Goal: Task Accomplishment & Management: Use online tool/utility

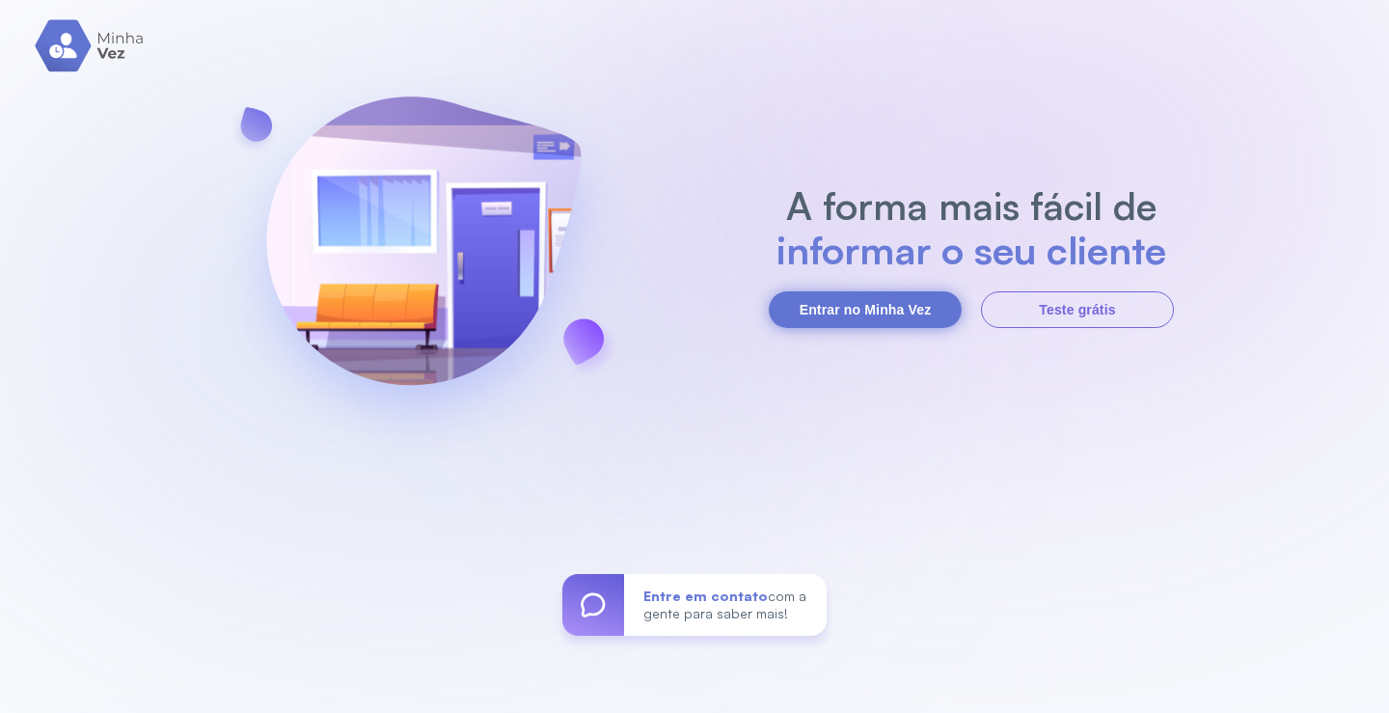
click at [851, 312] on button "Entrar no Minha Vez" at bounding box center [865, 309] width 193 height 37
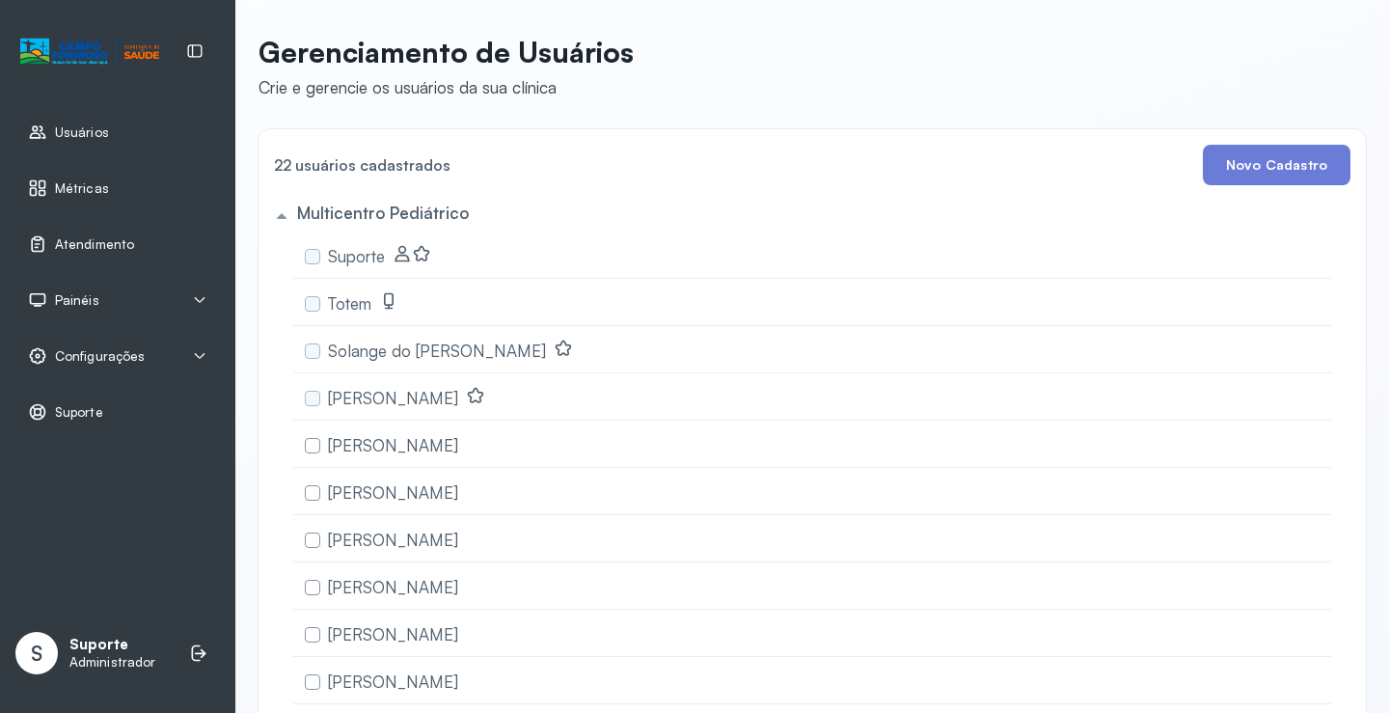
click at [199, 300] on icon at bounding box center [199, 299] width 15 height 15
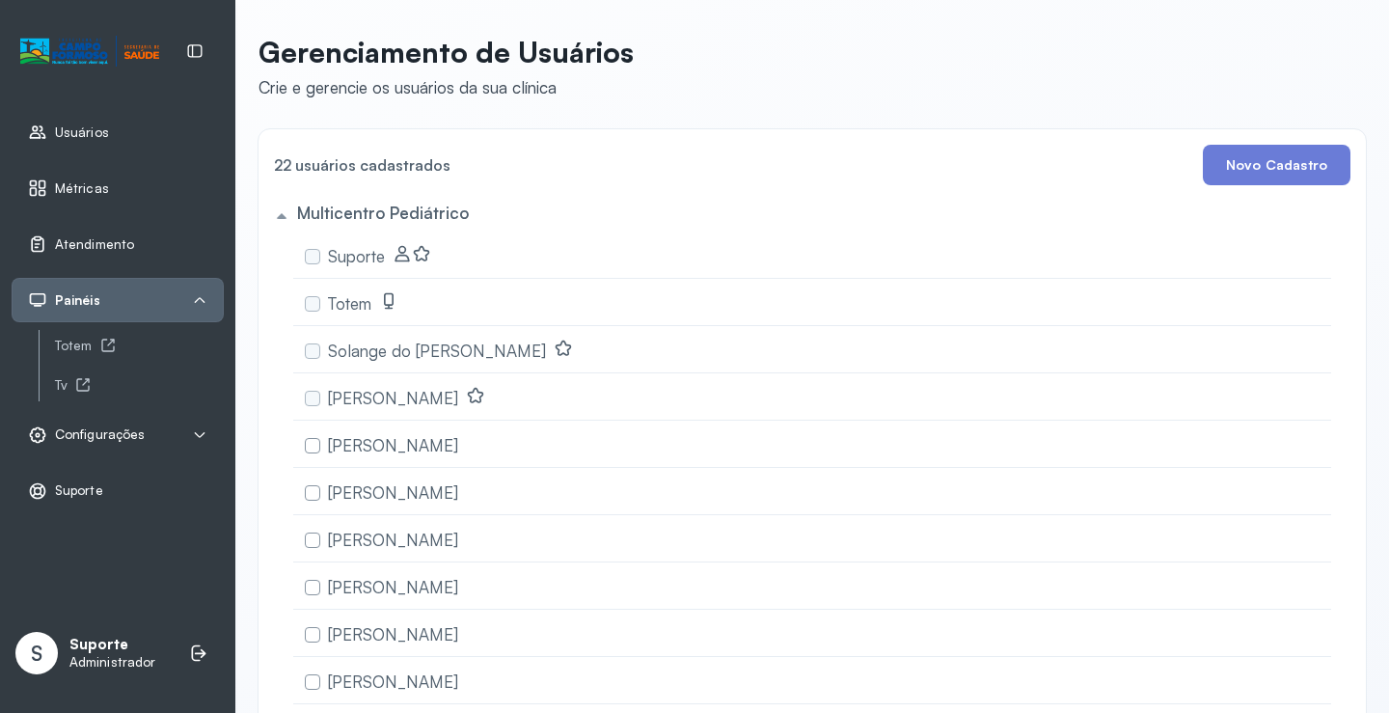
click at [129, 430] on span "Configurações" at bounding box center [100, 434] width 90 height 16
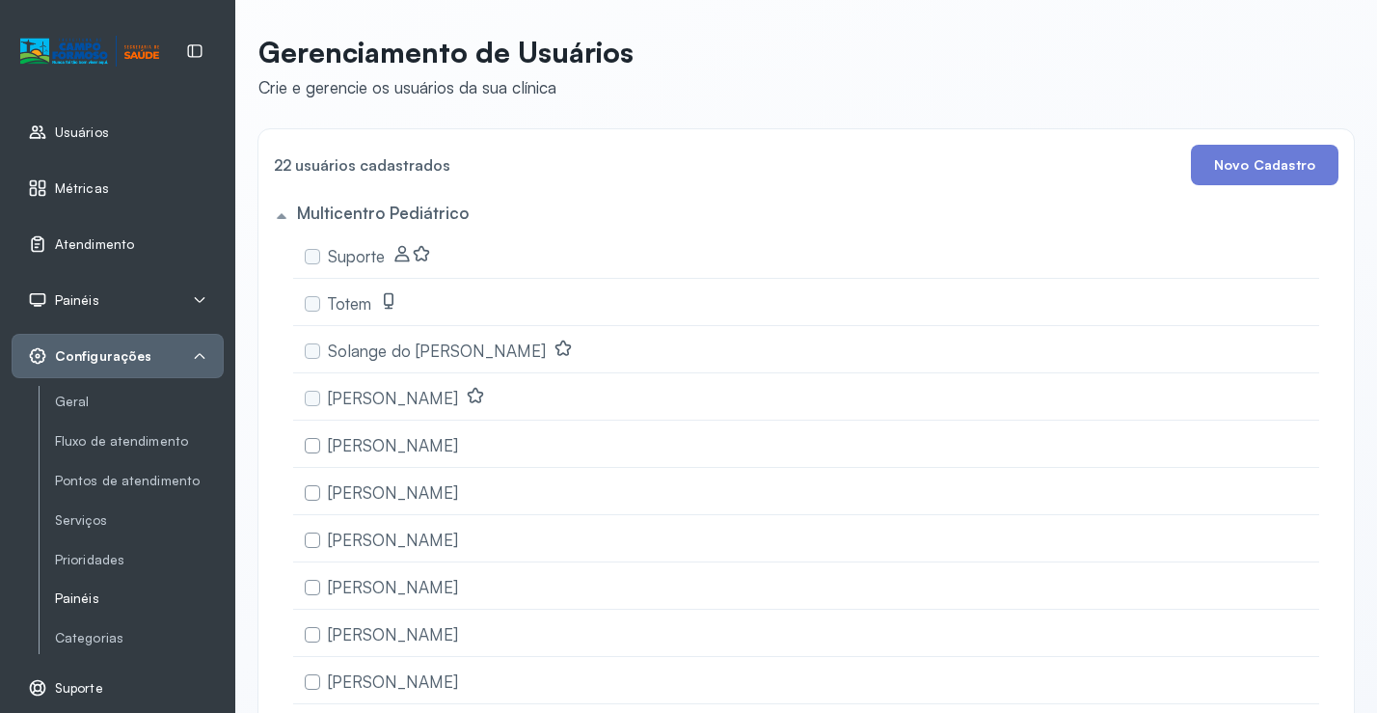
click at [84, 599] on link "Painéis" at bounding box center [139, 598] width 169 height 16
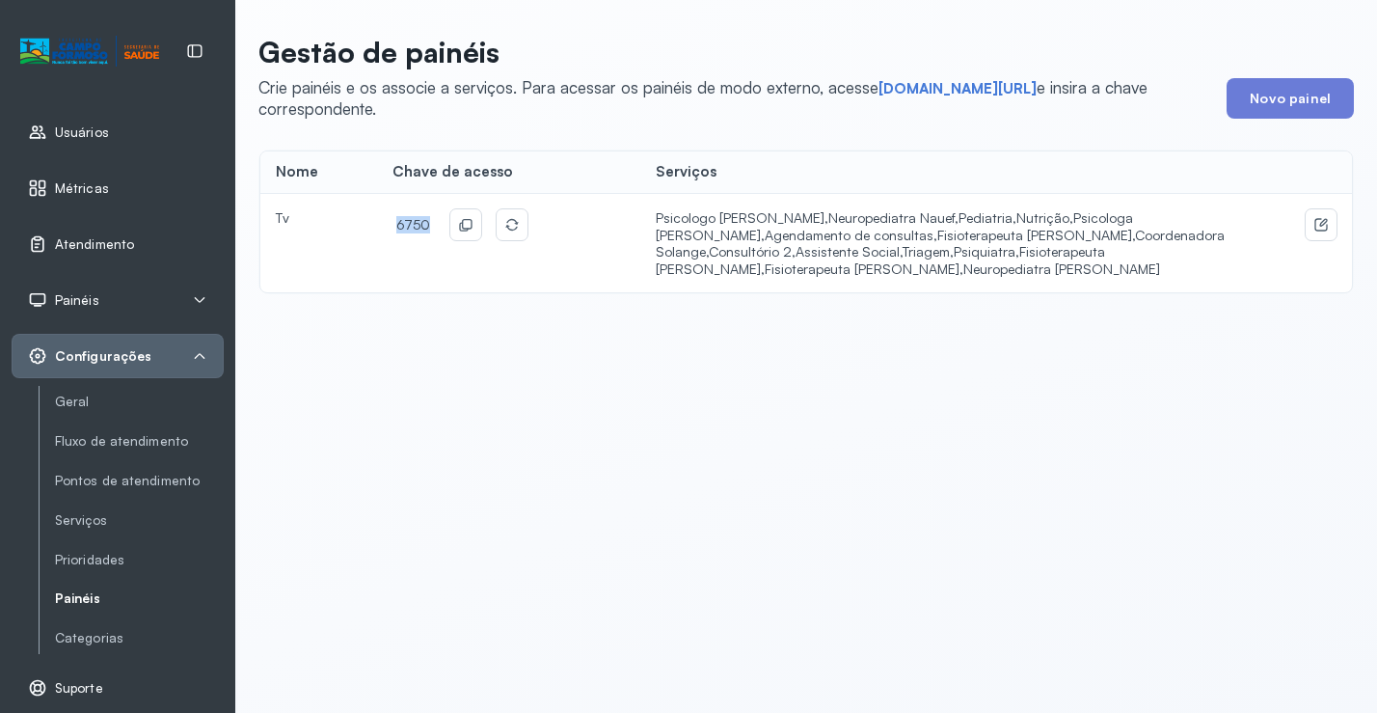
drag, startPoint x: 428, startPoint y: 219, endPoint x: 383, endPoint y: 219, distance: 45.3
click at [383, 219] on td "6750" at bounding box center [508, 243] width 263 height 98
copy span "6750"
click at [930, 80] on link "short.sysvale.com/tv" at bounding box center [958, 88] width 158 height 19
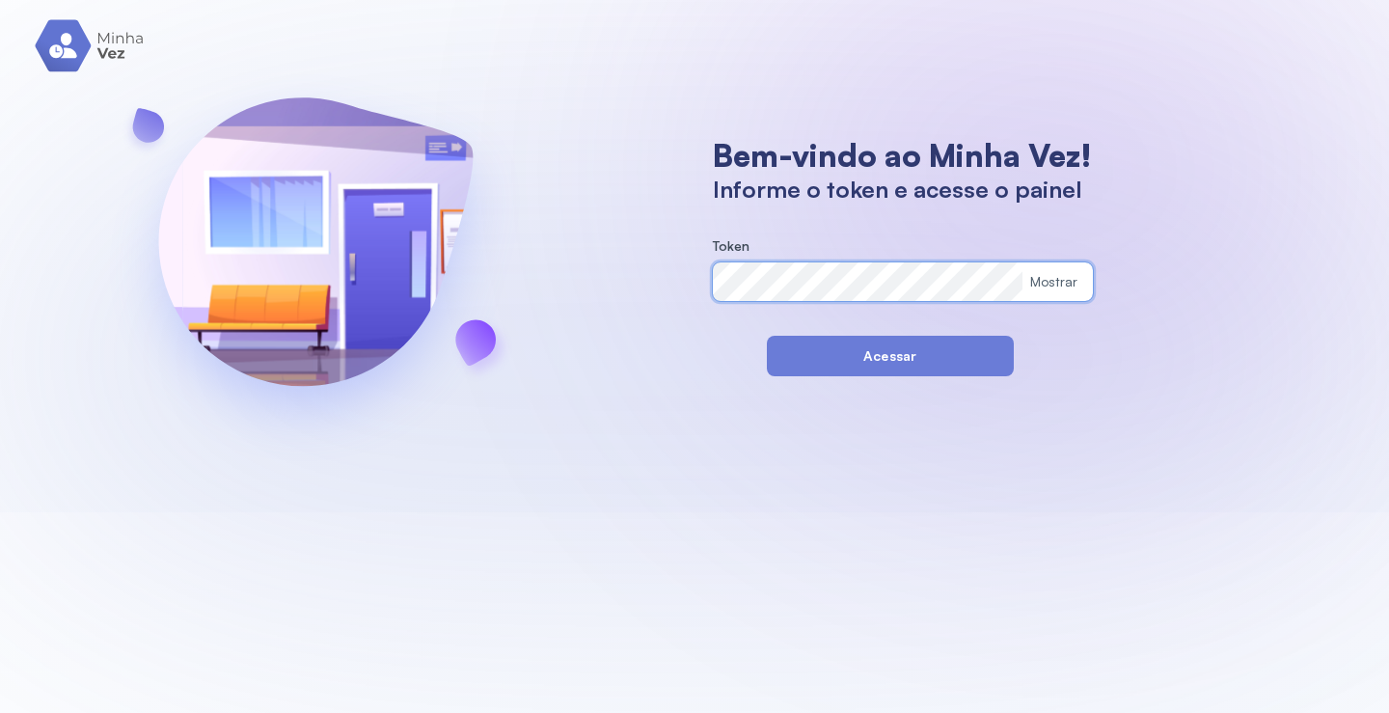
click at [631, 264] on div "Bem-vindo ao Minha Vez! Informe o token e acesse o painel Token Mostrar Acessar" at bounding box center [694, 256] width 1389 height 512
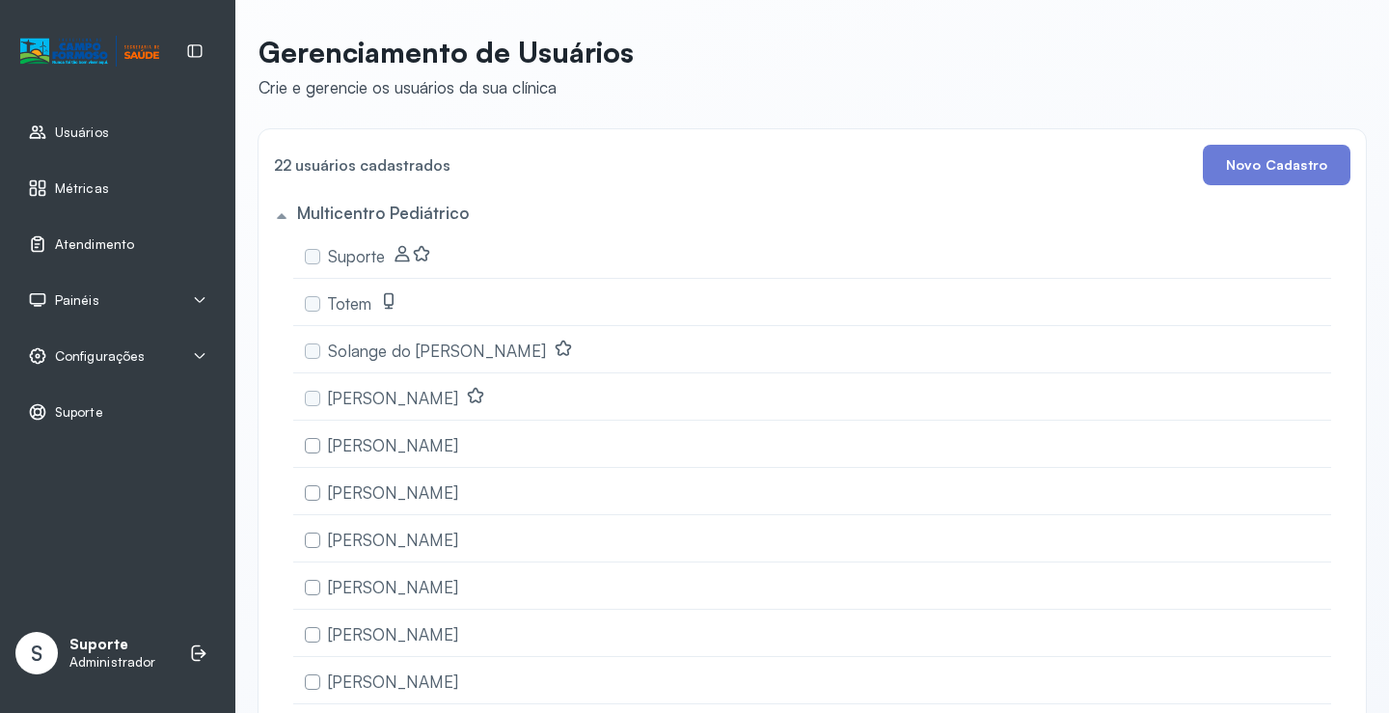
click at [110, 248] on span "Atendimento" at bounding box center [94, 244] width 79 height 16
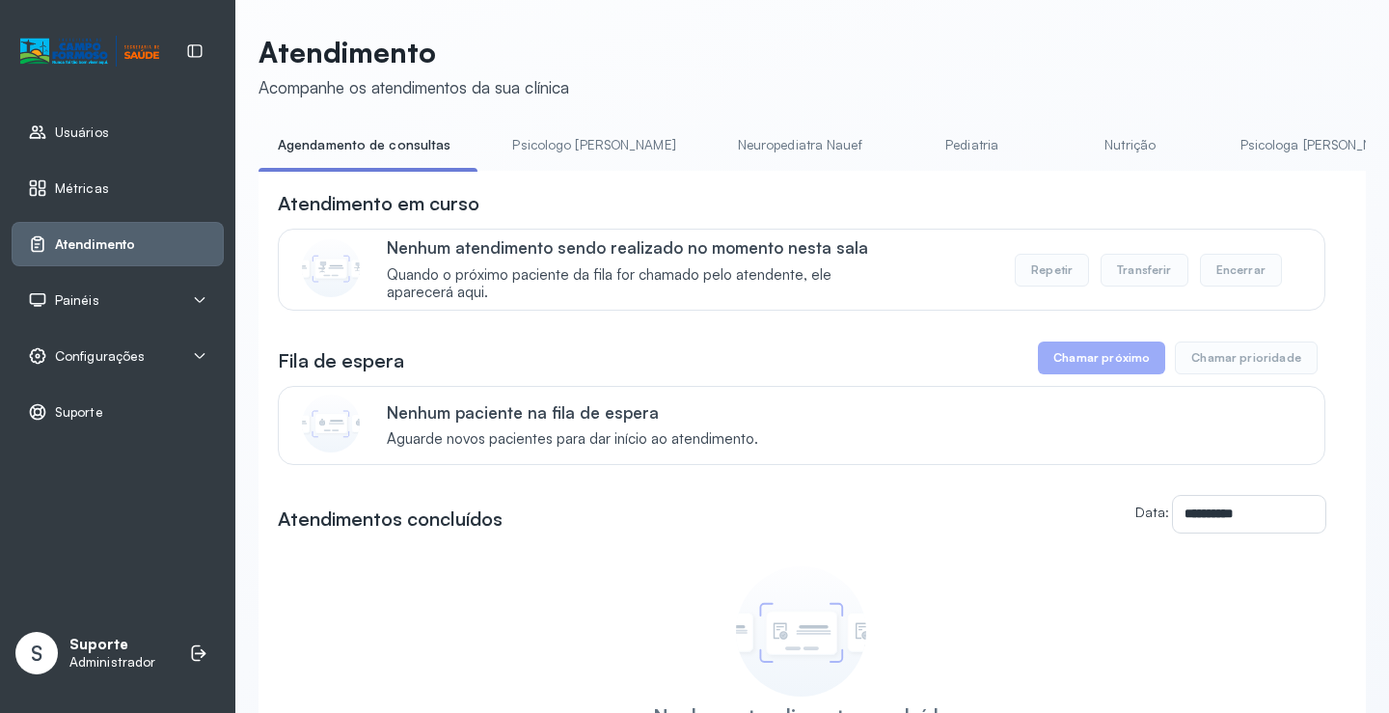
click at [1221, 147] on link "Psicologa [PERSON_NAME]" at bounding box center [1322, 145] width 202 height 32
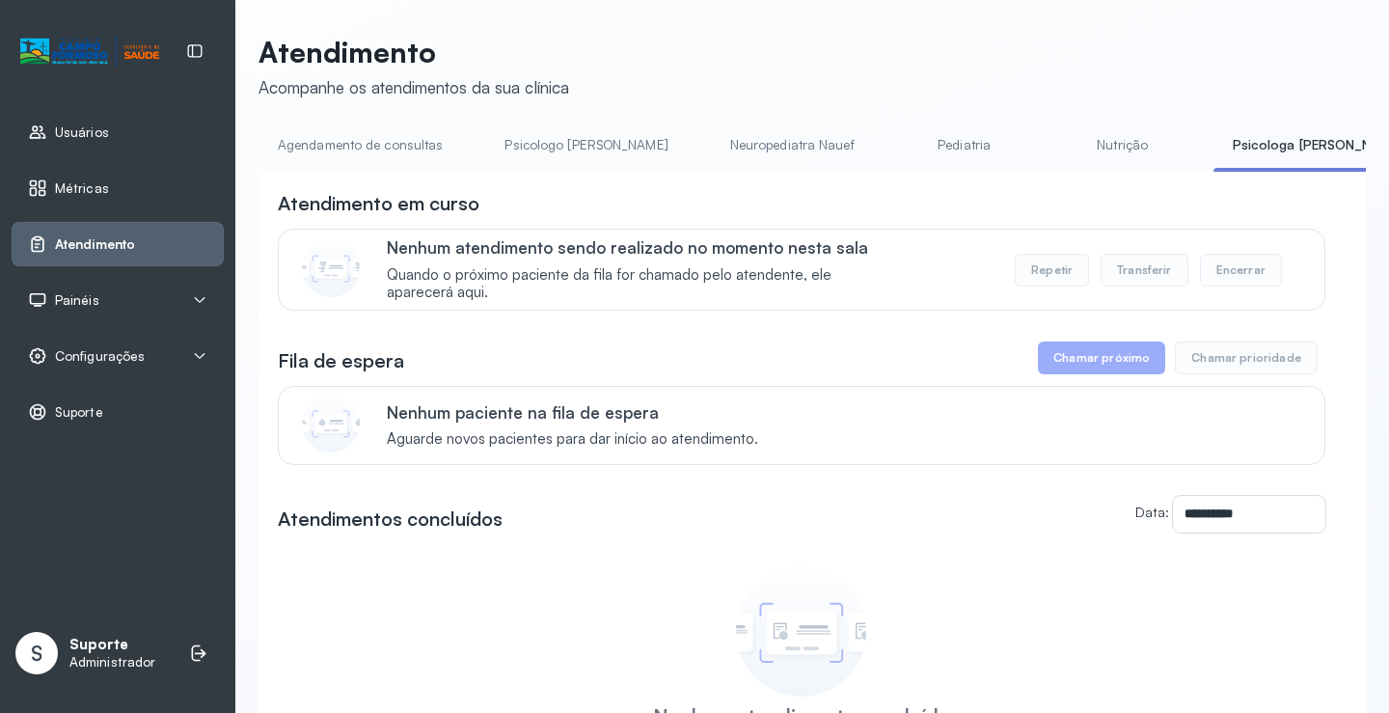
click at [86, 301] on span "Painéis" at bounding box center [77, 300] width 44 height 16
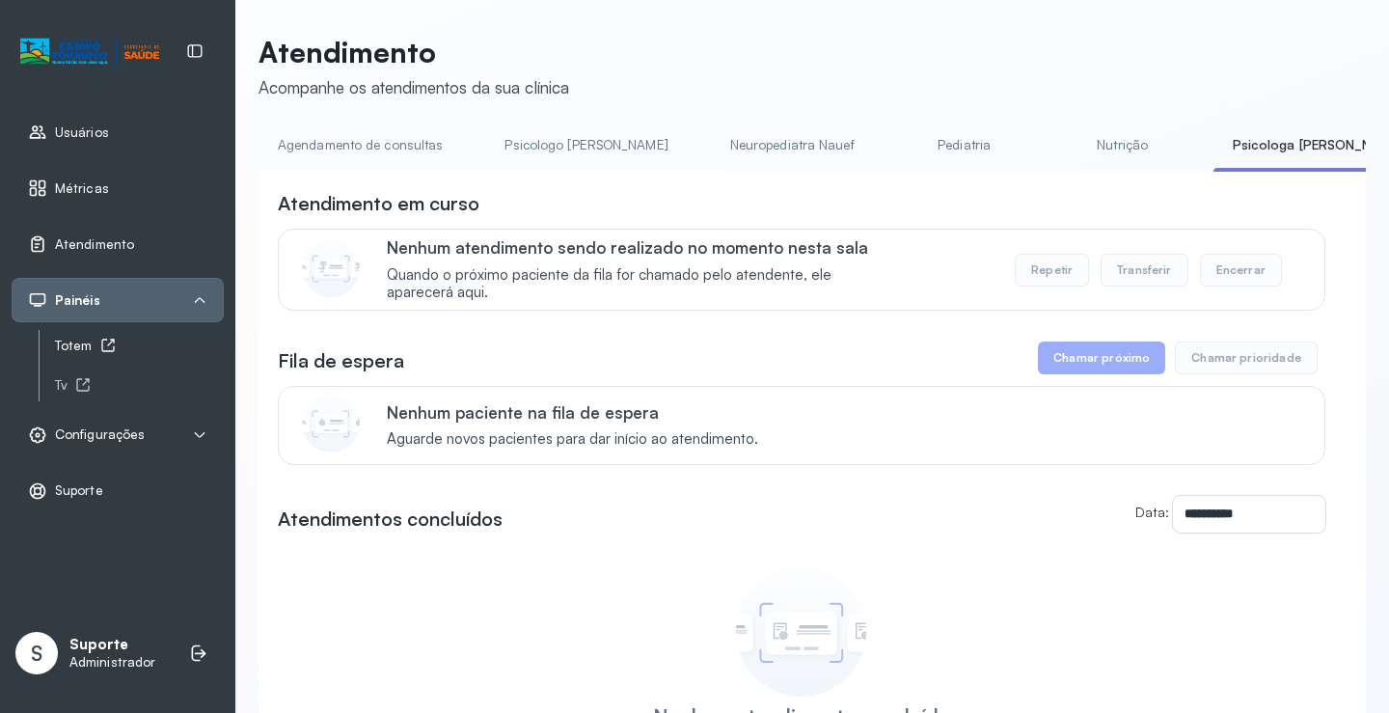
click at [94, 344] on div "Totem" at bounding box center [139, 346] width 169 height 16
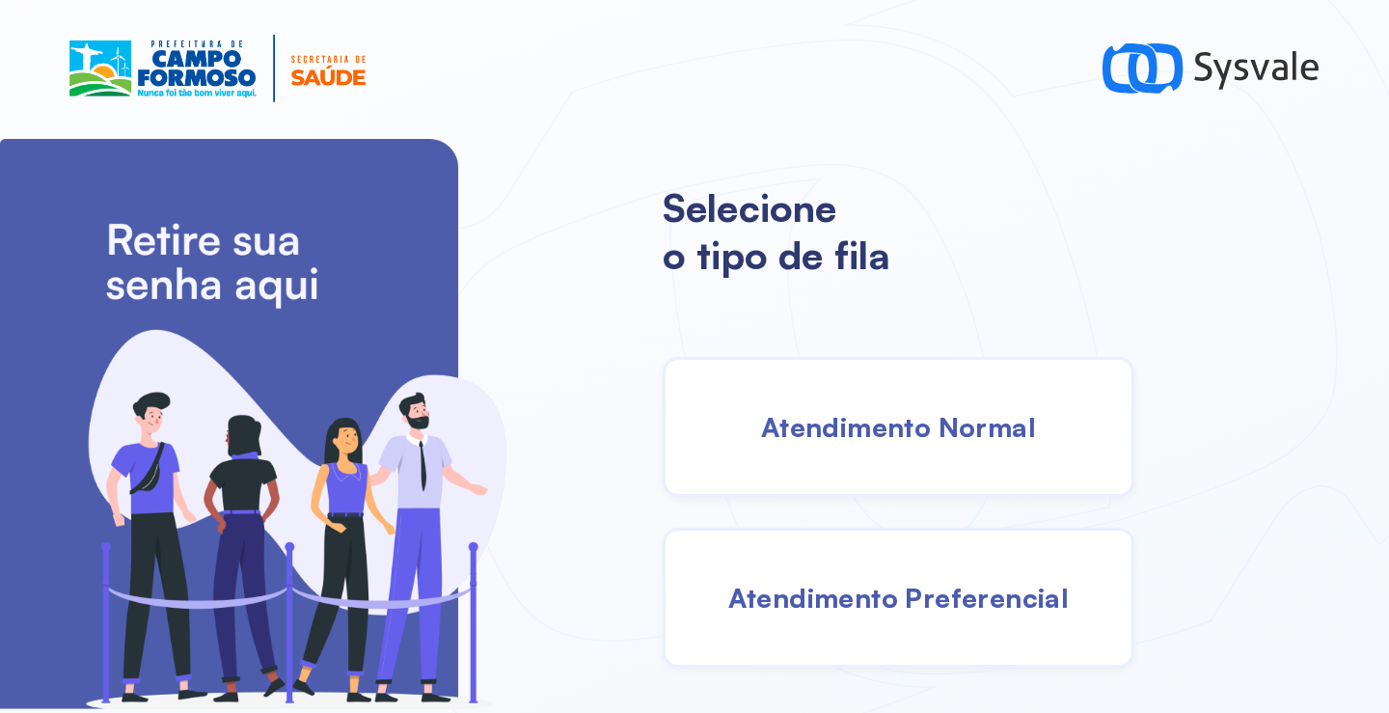
click at [818, 417] on span "Atendimento Normal" at bounding box center [898, 427] width 275 height 34
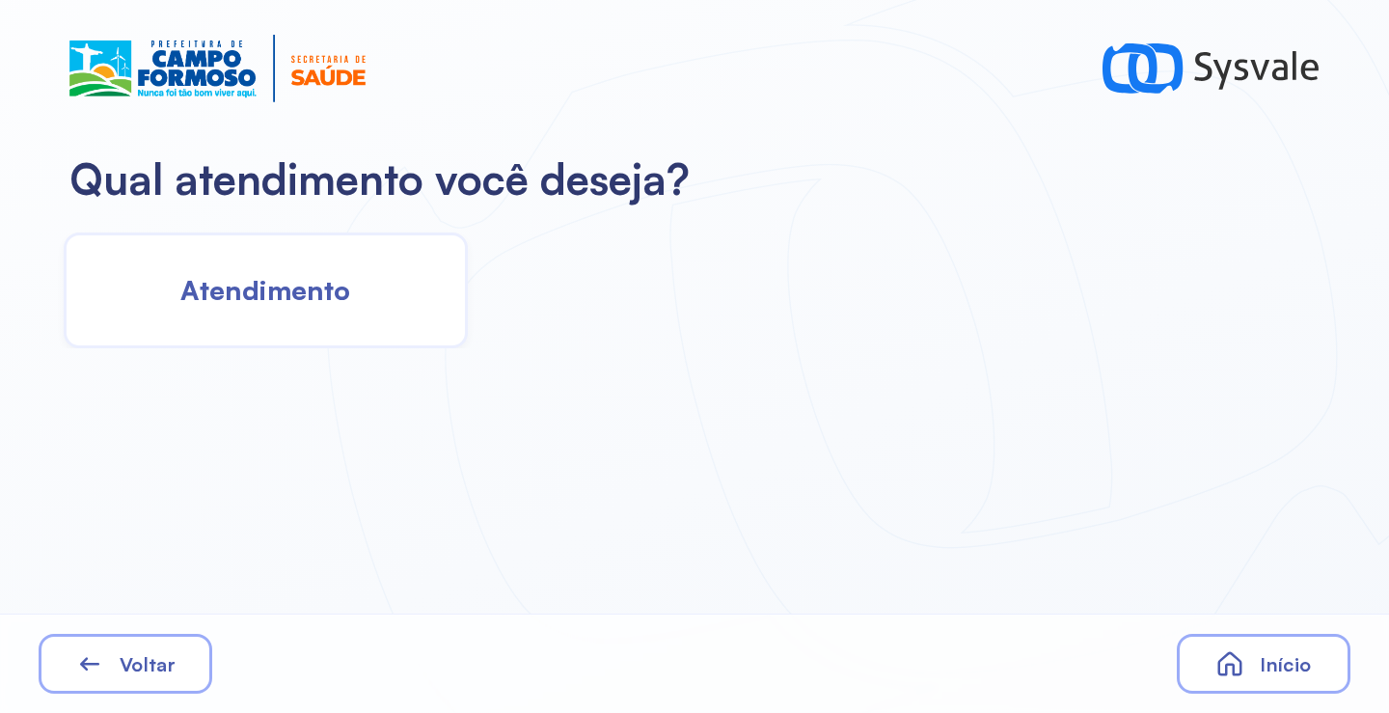
click at [322, 275] on span "Atendimento" at bounding box center [265, 290] width 170 height 34
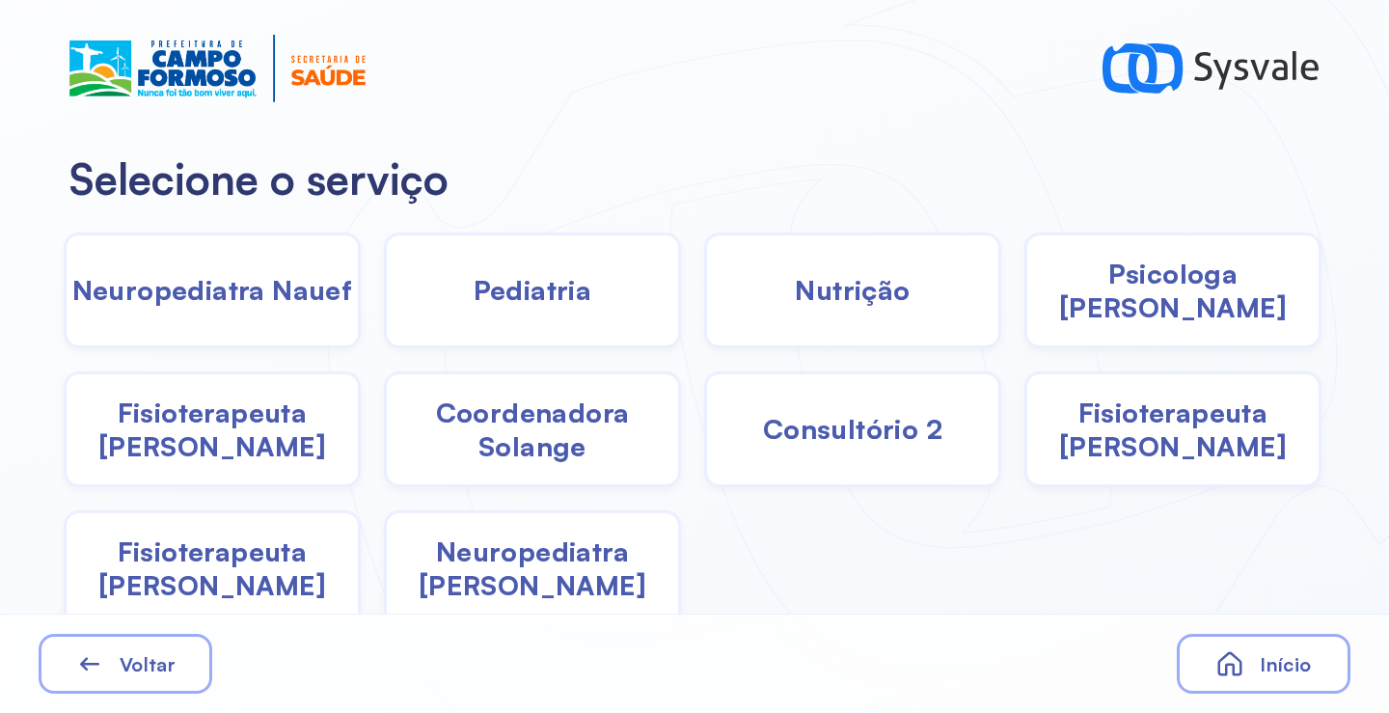
click at [1198, 311] on div "Psicologa Alana" at bounding box center [1172, 290] width 297 height 116
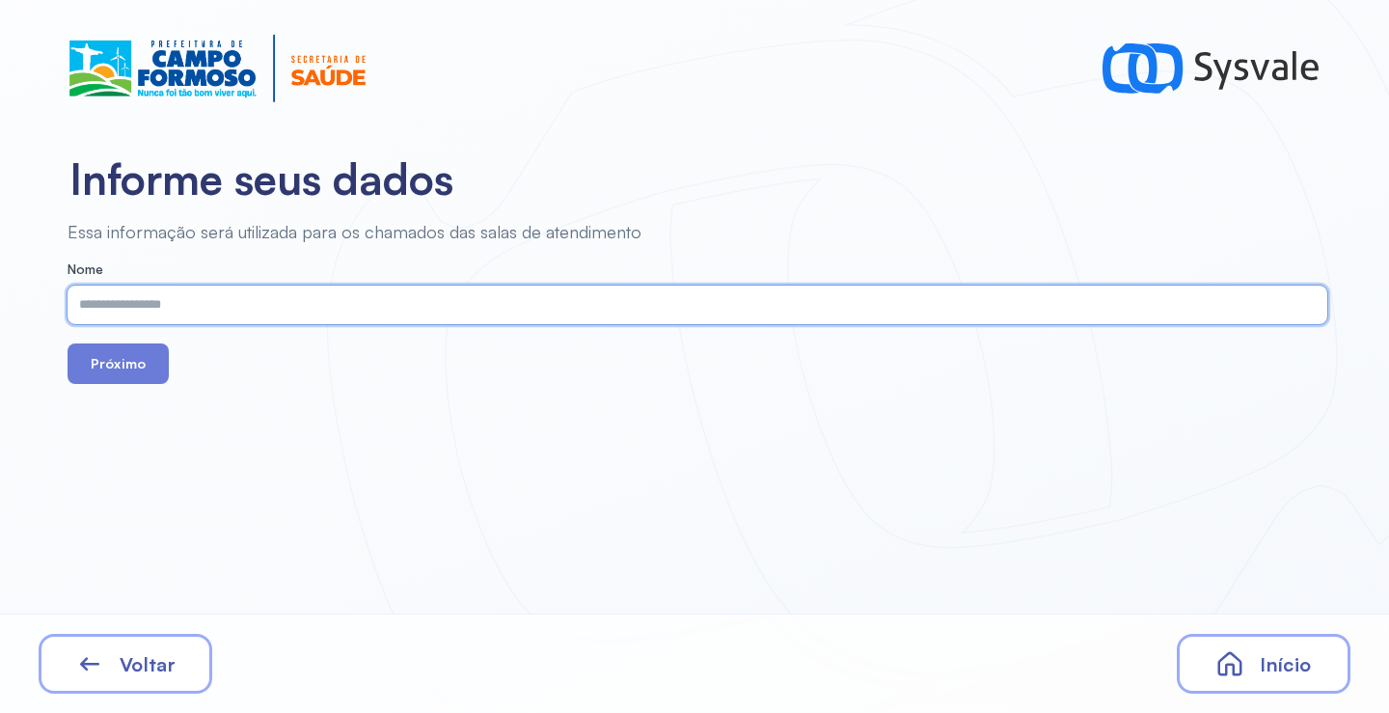
click at [304, 293] on input "text" at bounding box center [694, 304] width 1252 height 39
type input "**********"
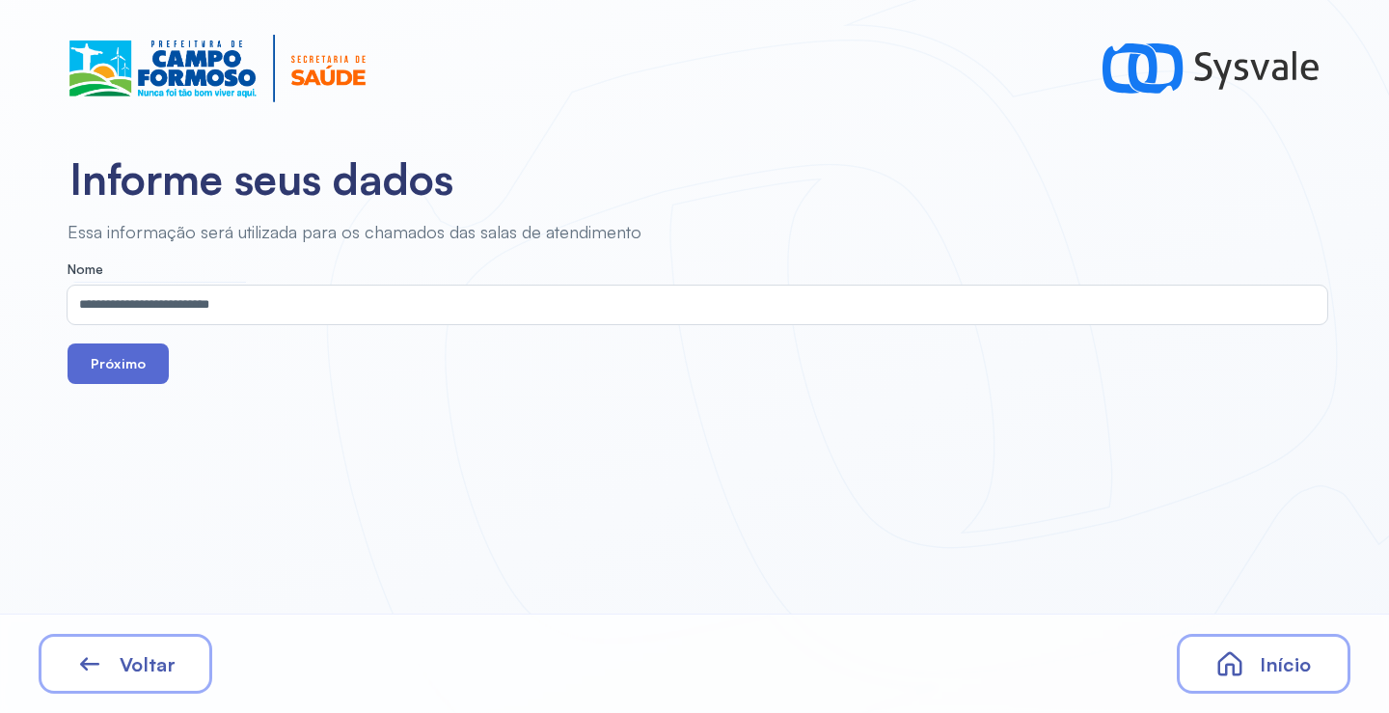
click at [100, 363] on button "Próximo" at bounding box center [118, 363] width 101 height 41
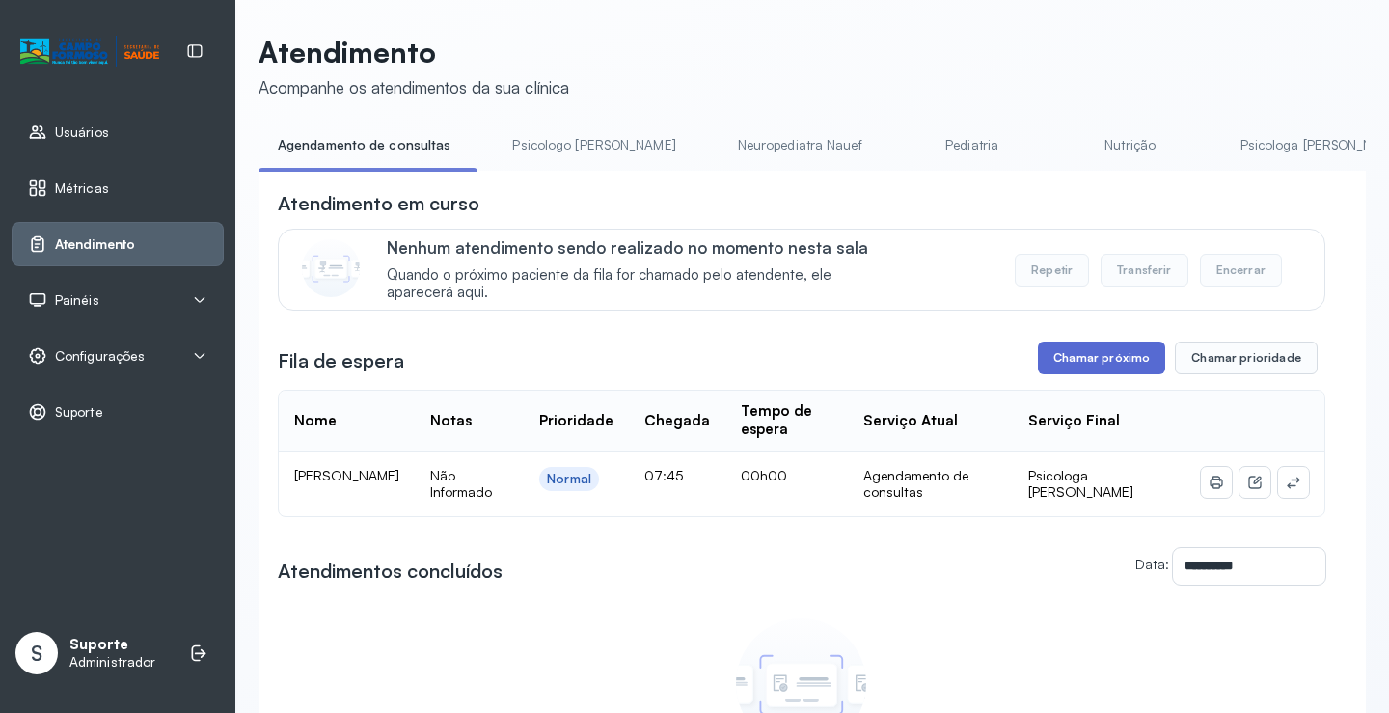
click at [1059, 367] on button "Chamar próximo" at bounding box center [1101, 357] width 127 height 33
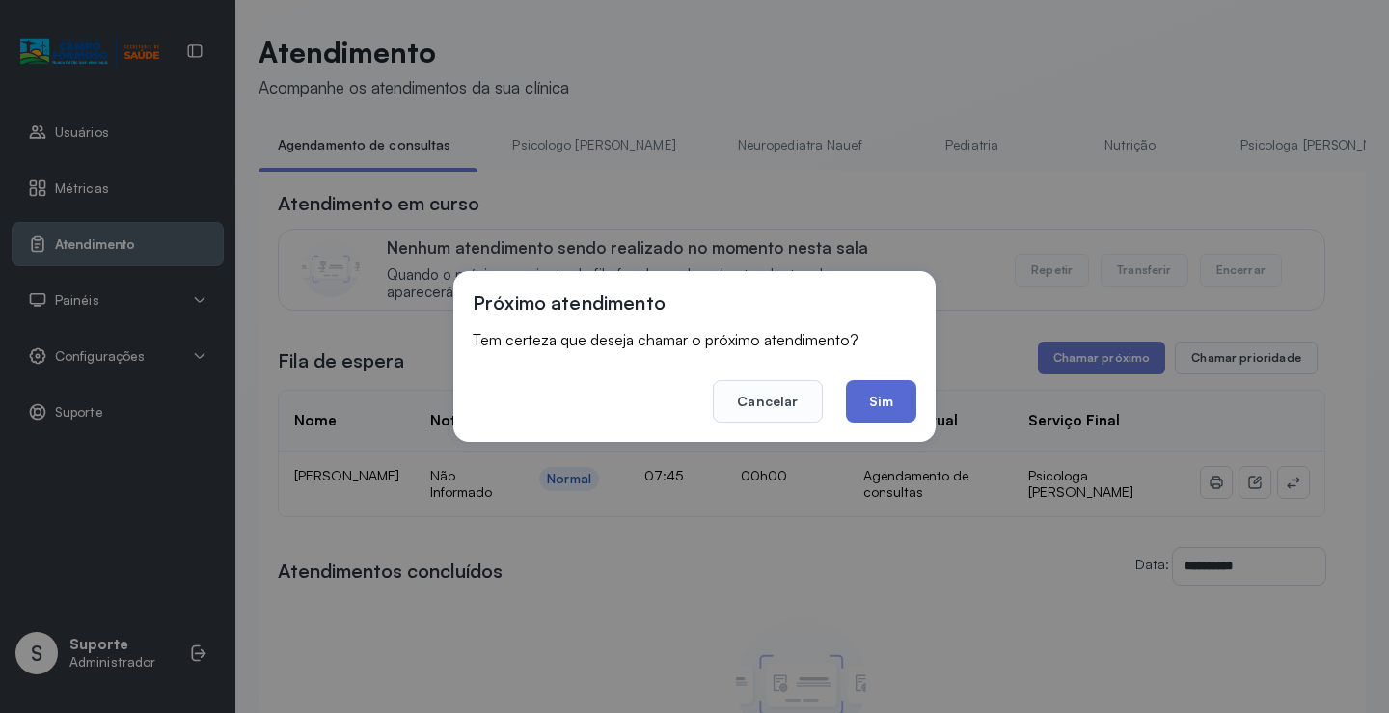
click at [879, 406] on button "Sim" at bounding box center [881, 401] width 70 height 42
